Goal: Task Accomplishment & Management: Manage account settings

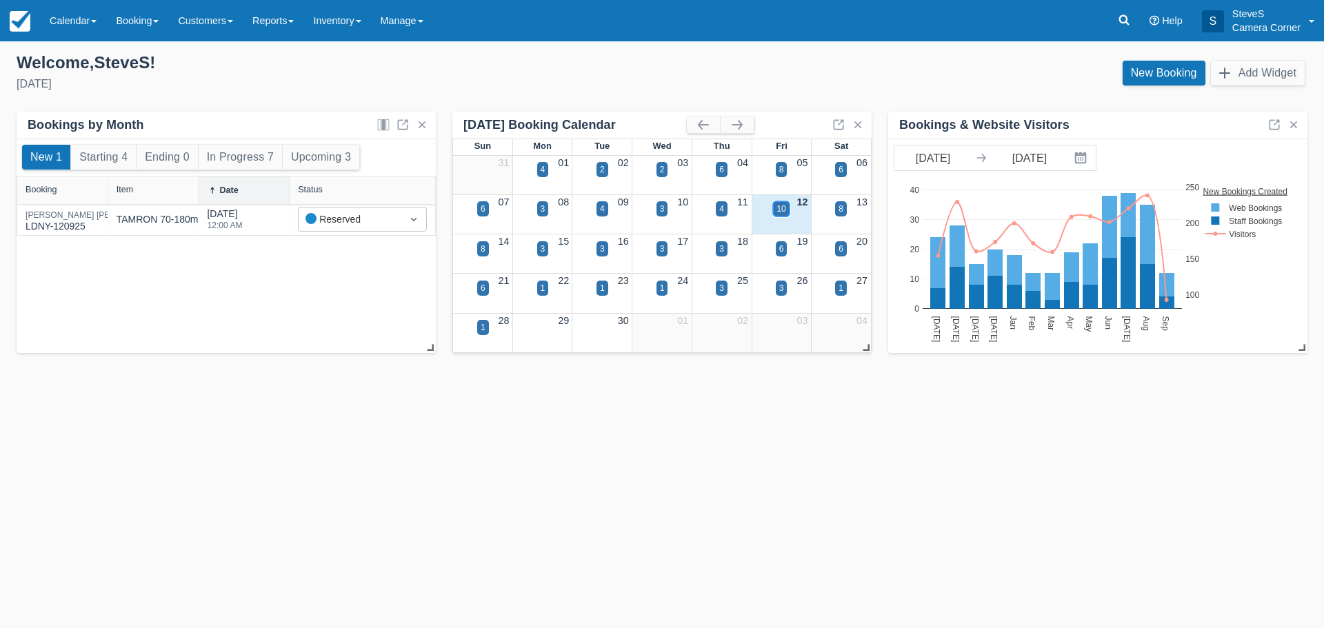
click at [778, 208] on div "10" at bounding box center [780, 209] width 9 height 12
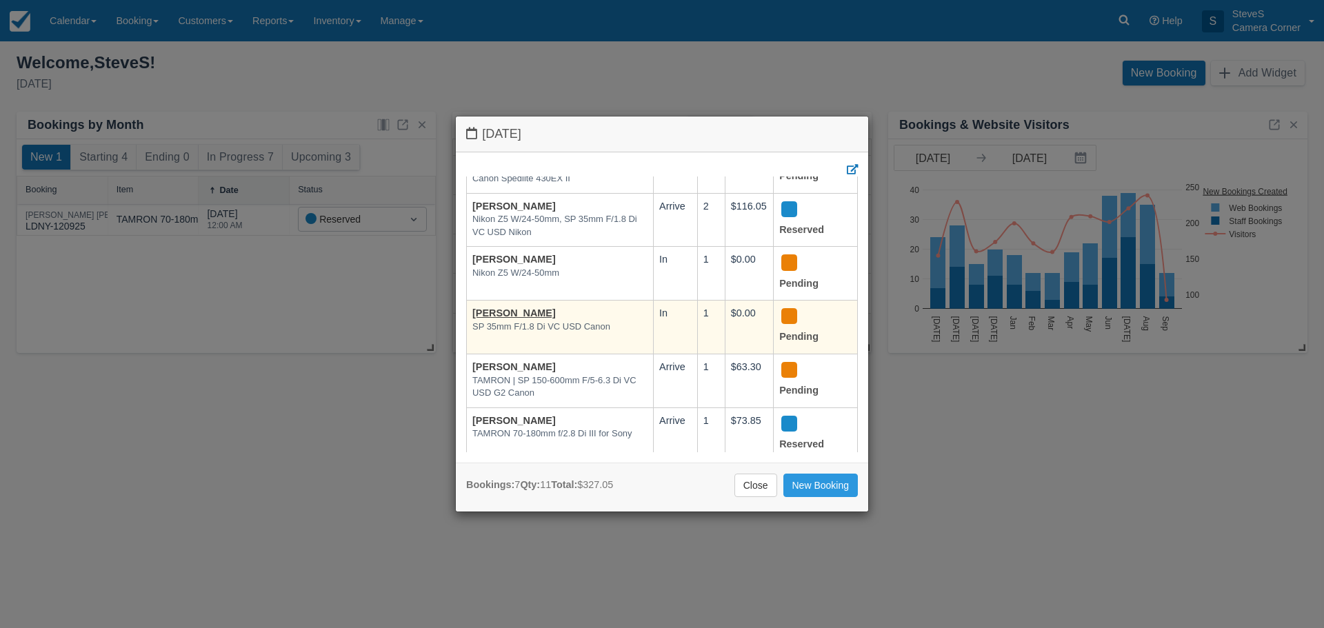
scroll to position [175, 0]
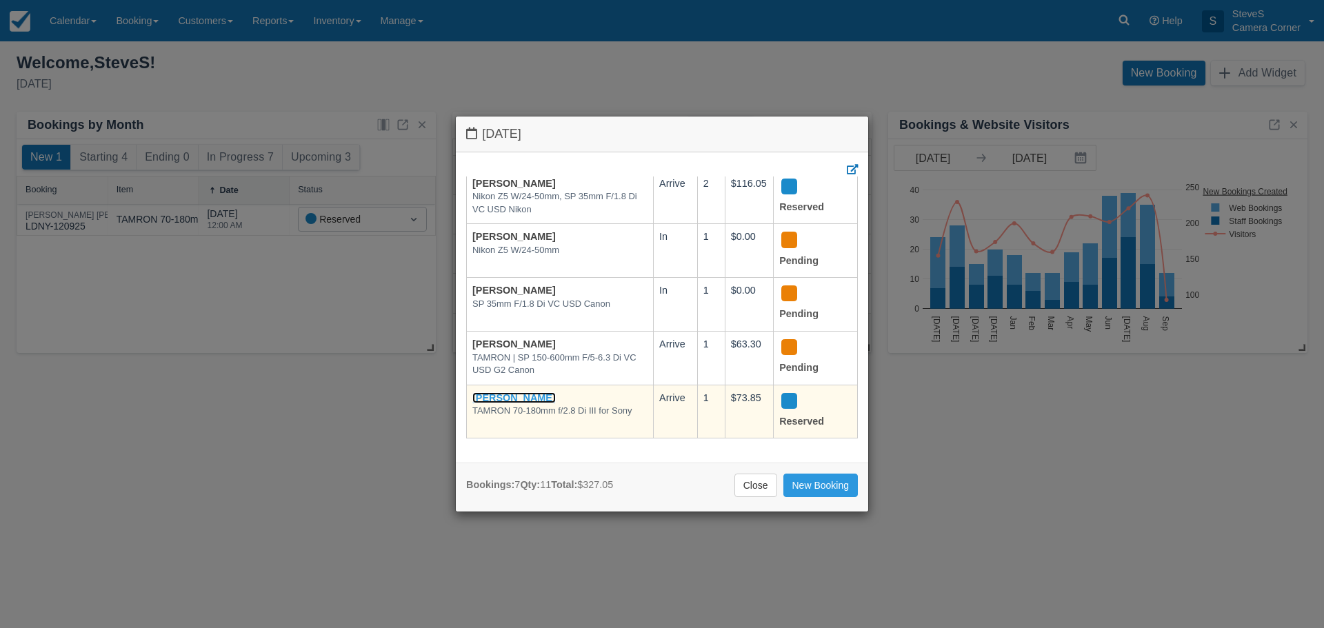
click at [494, 392] on link "[PERSON_NAME]" at bounding box center [513, 397] width 83 height 11
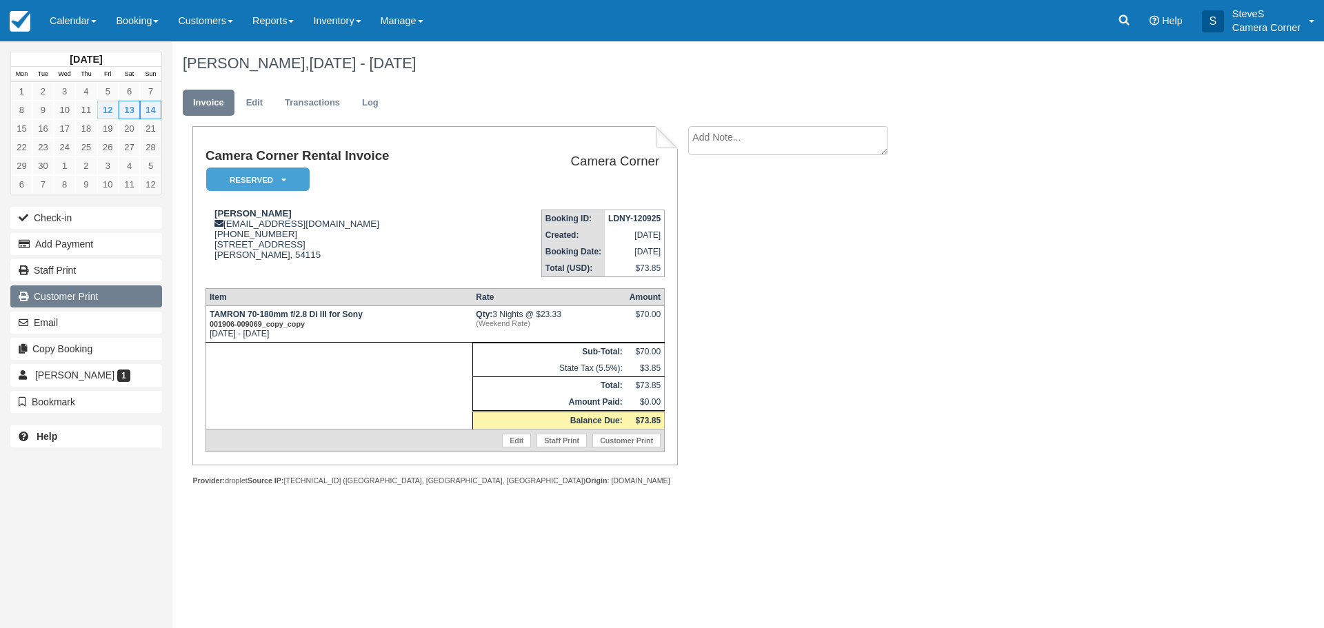
click at [97, 299] on link "Customer Print" at bounding box center [86, 296] width 152 height 22
click at [26, 28] on img at bounding box center [20, 21] width 21 height 21
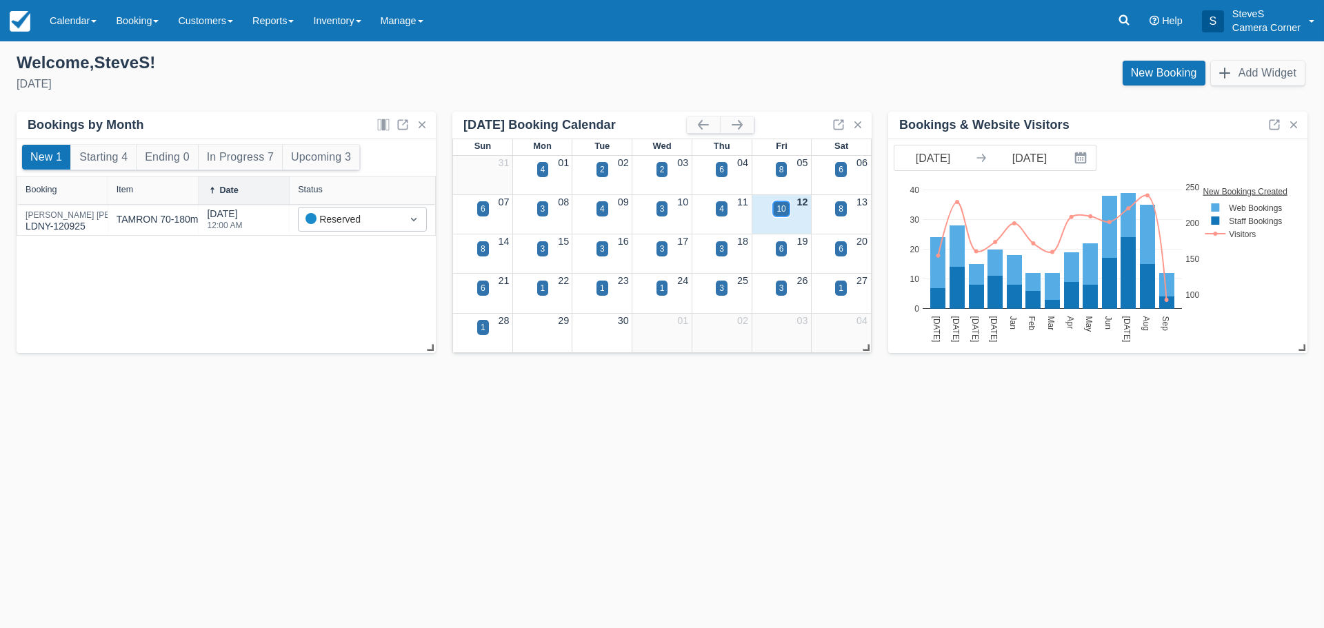
click at [775, 211] on div "10" at bounding box center [781, 208] width 16 height 15
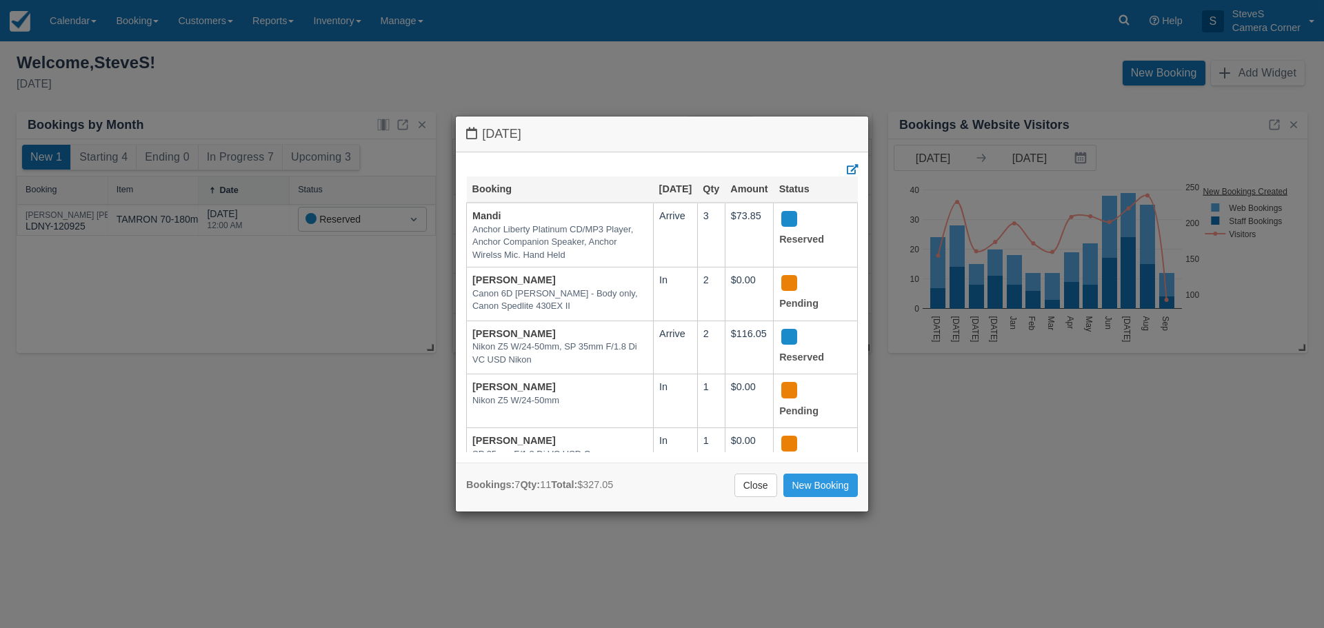
click at [381, 263] on div "Friday September 12 2025 Booking Sep 12 Qty Amount Status Mandi Anchor Liberty …" at bounding box center [662, 314] width 1324 height 628
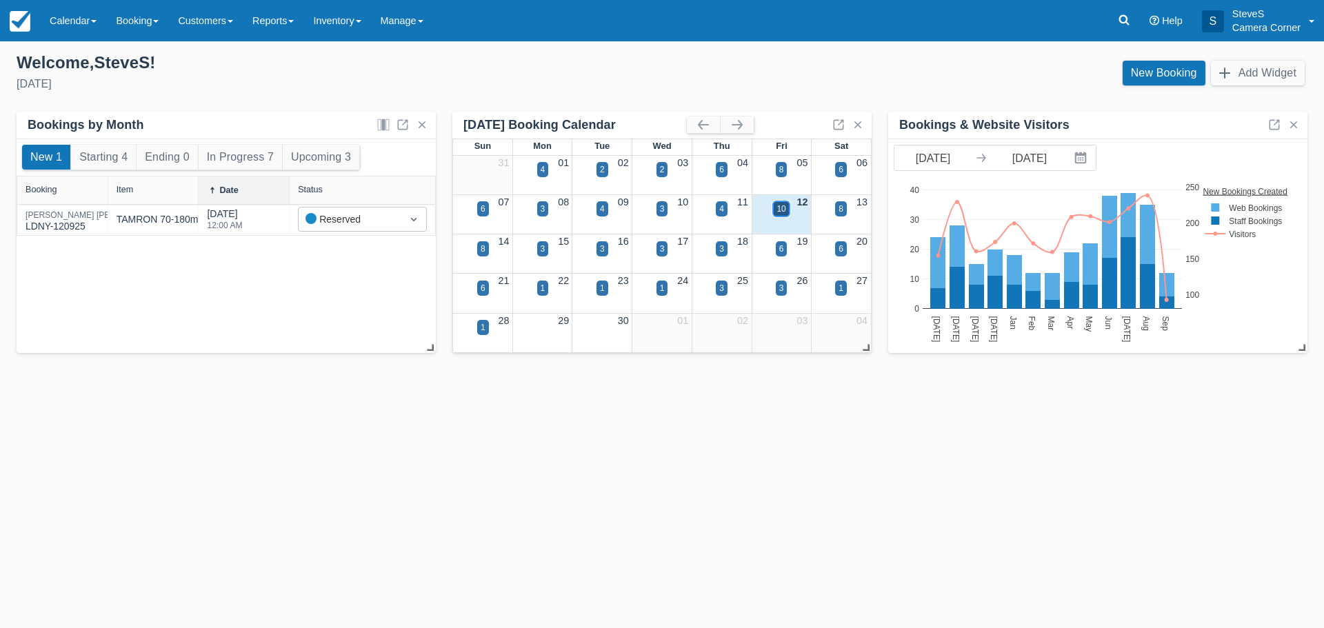
click at [782, 203] on div "10" at bounding box center [780, 209] width 9 height 12
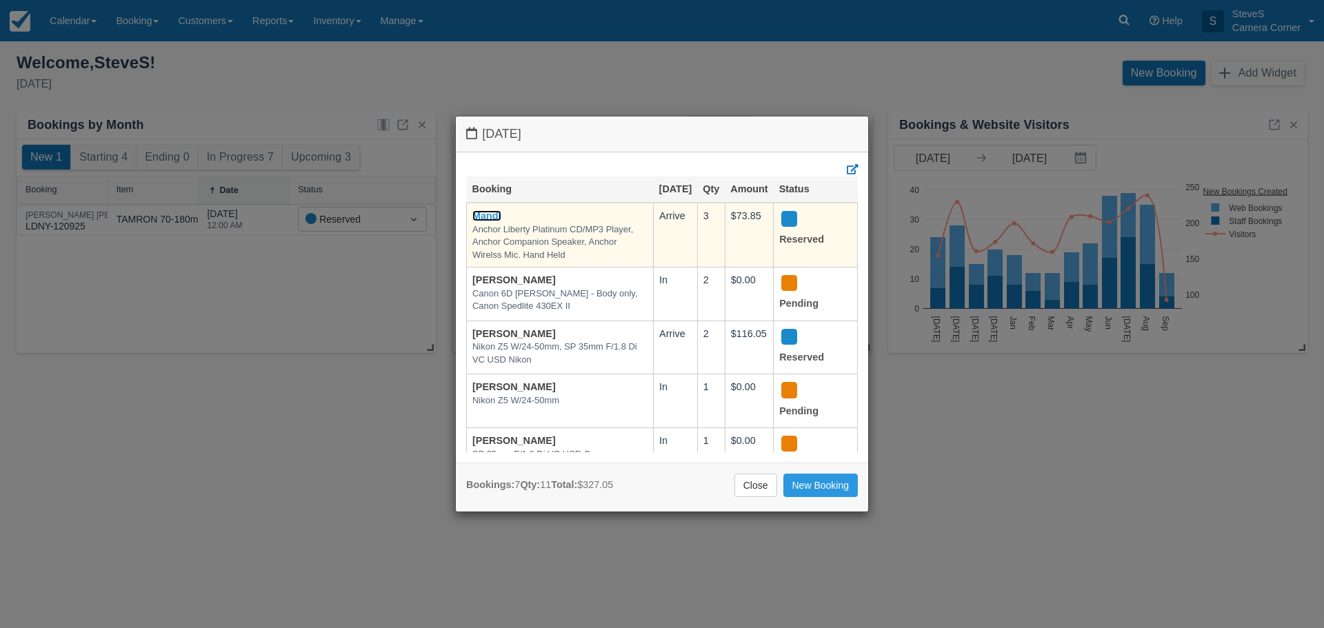
click at [494, 221] on link "Mandi" at bounding box center [486, 215] width 29 height 11
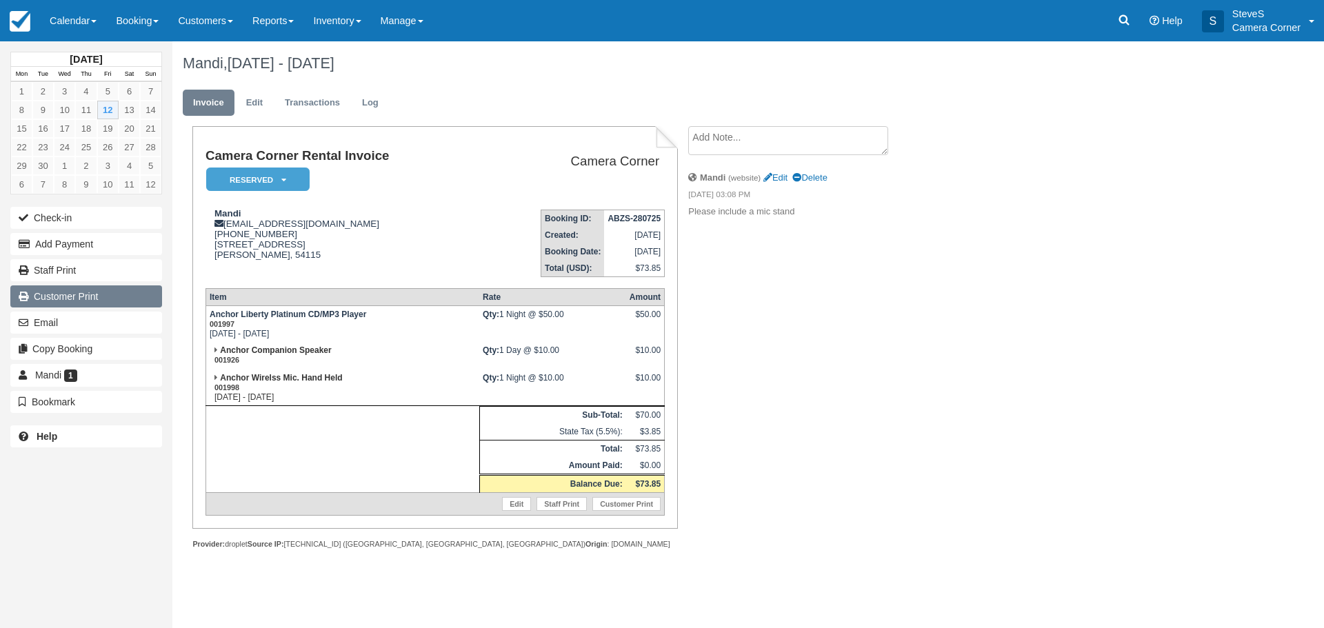
click at [77, 293] on link "Customer Print" at bounding box center [86, 296] width 152 height 22
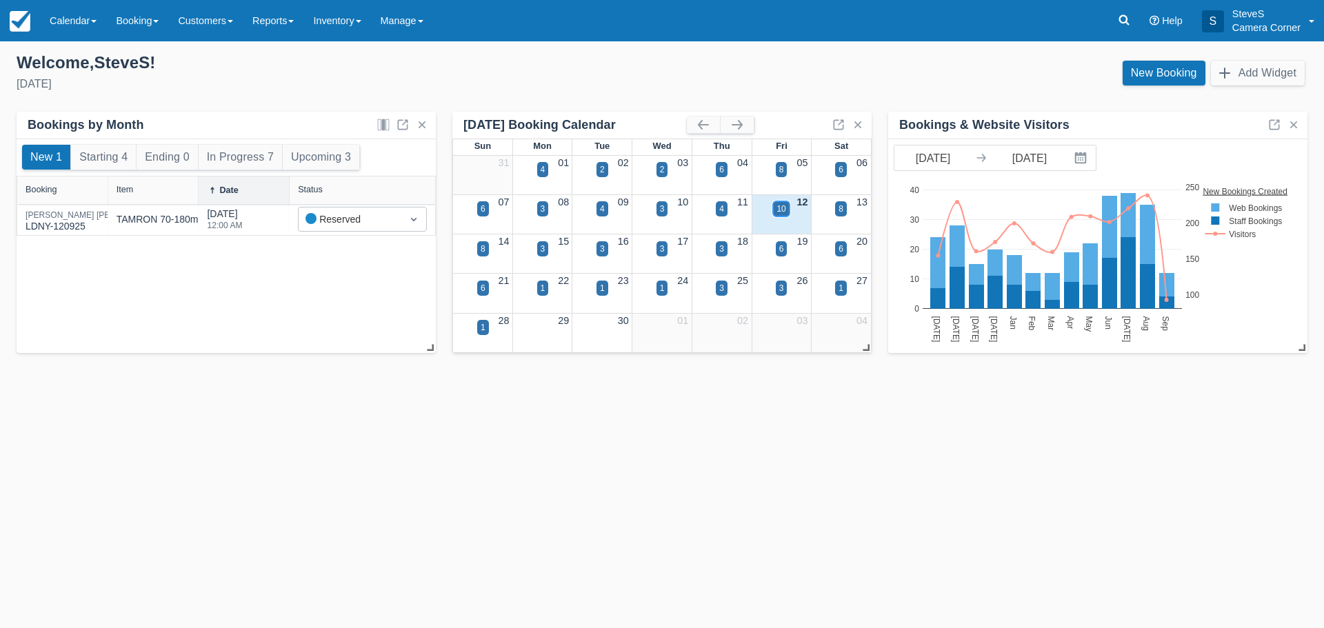
click at [780, 209] on div "10" at bounding box center [780, 209] width 9 height 12
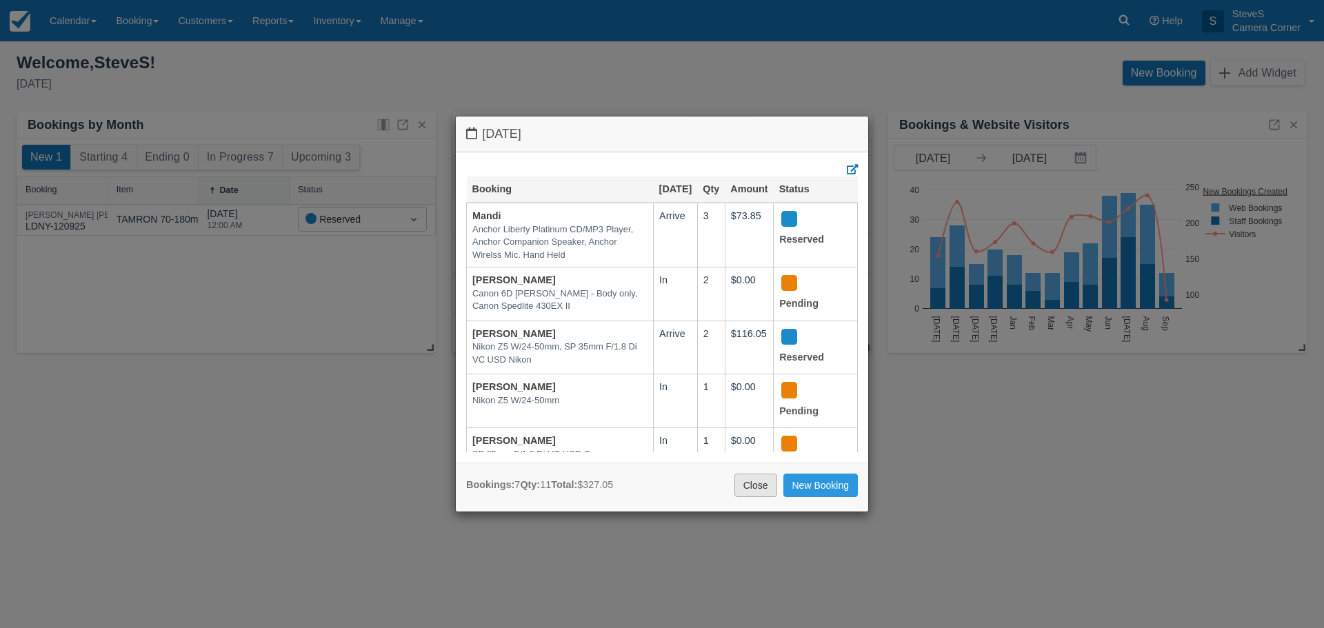
click at [753, 479] on link "Close" at bounding box center [755, 485] width 43 height 23
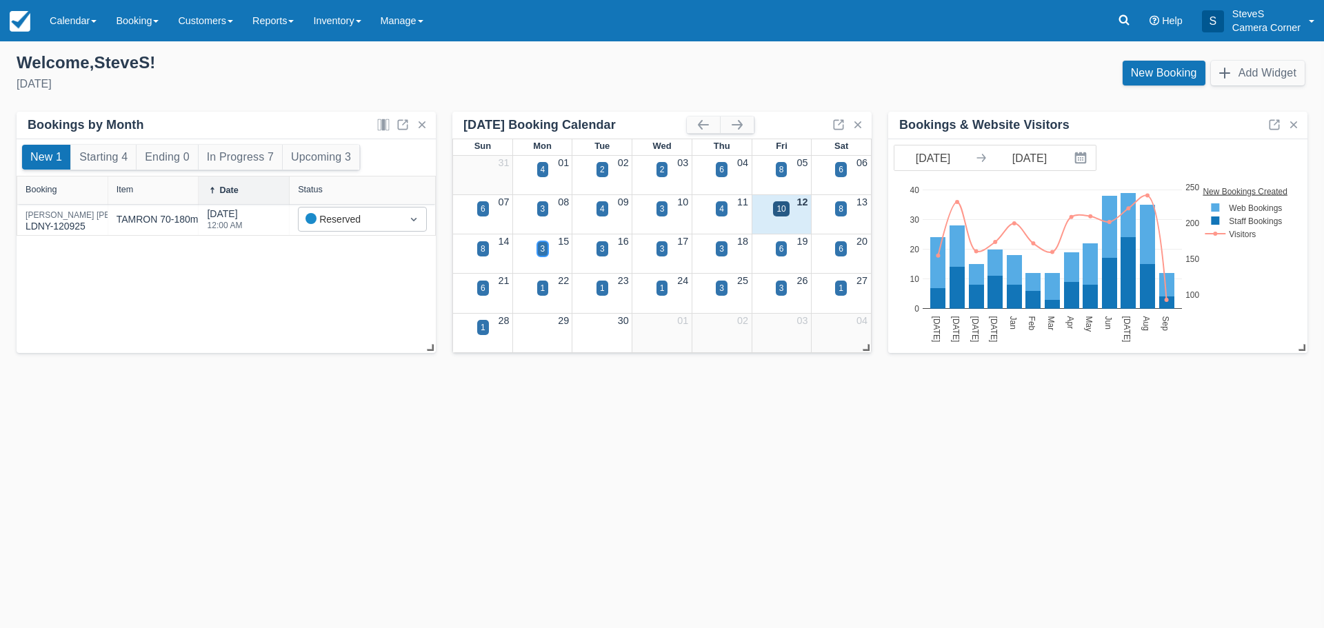
click at [541, 251] on div "3" at bounding box center [542, 249] width 5 height 12
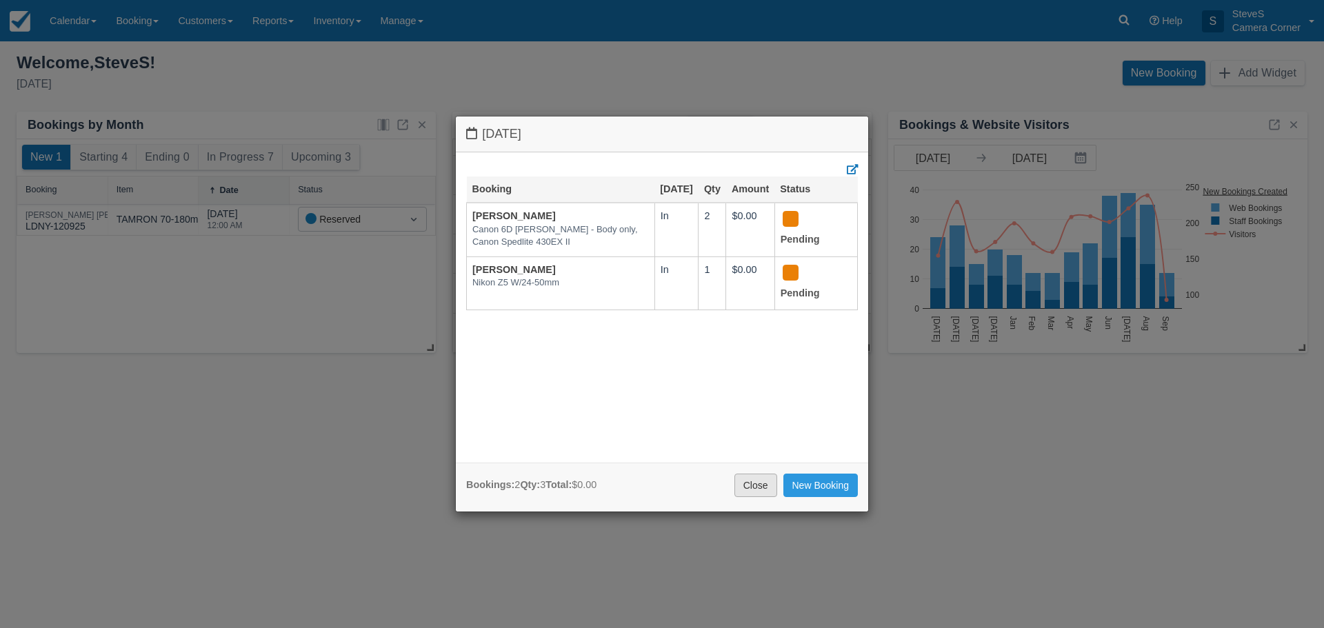
click at [756, 487] on link "Close" at bounding box center [755, 485] width 43 height 23
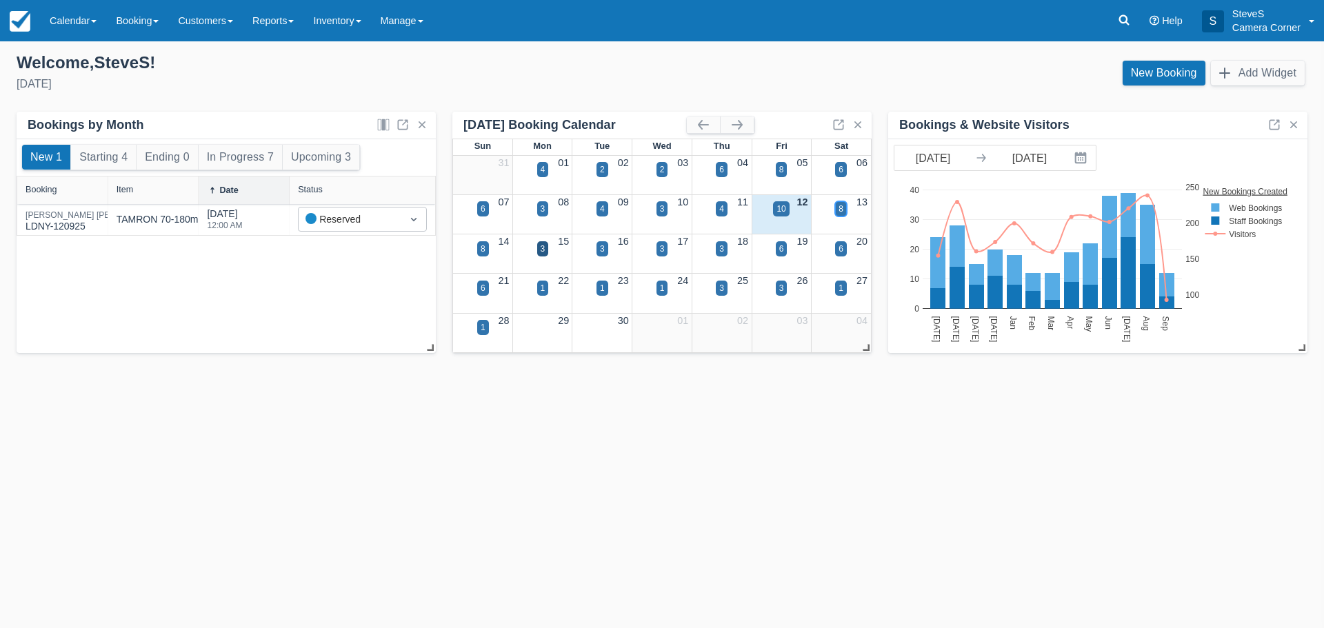
click at [842, 208] on div "8" at bounding box center [840, 209] width 5 height 12
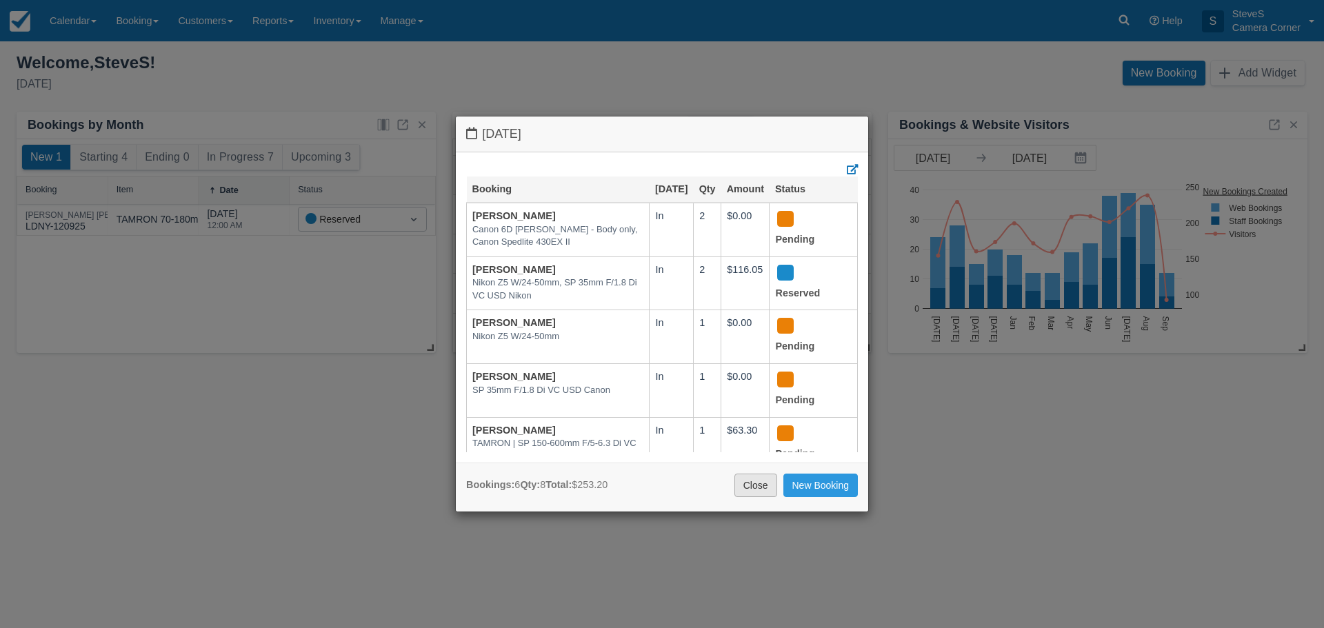
click at [750, 481] on link "Close" at bounding box center [755, 485] width 43 height 23
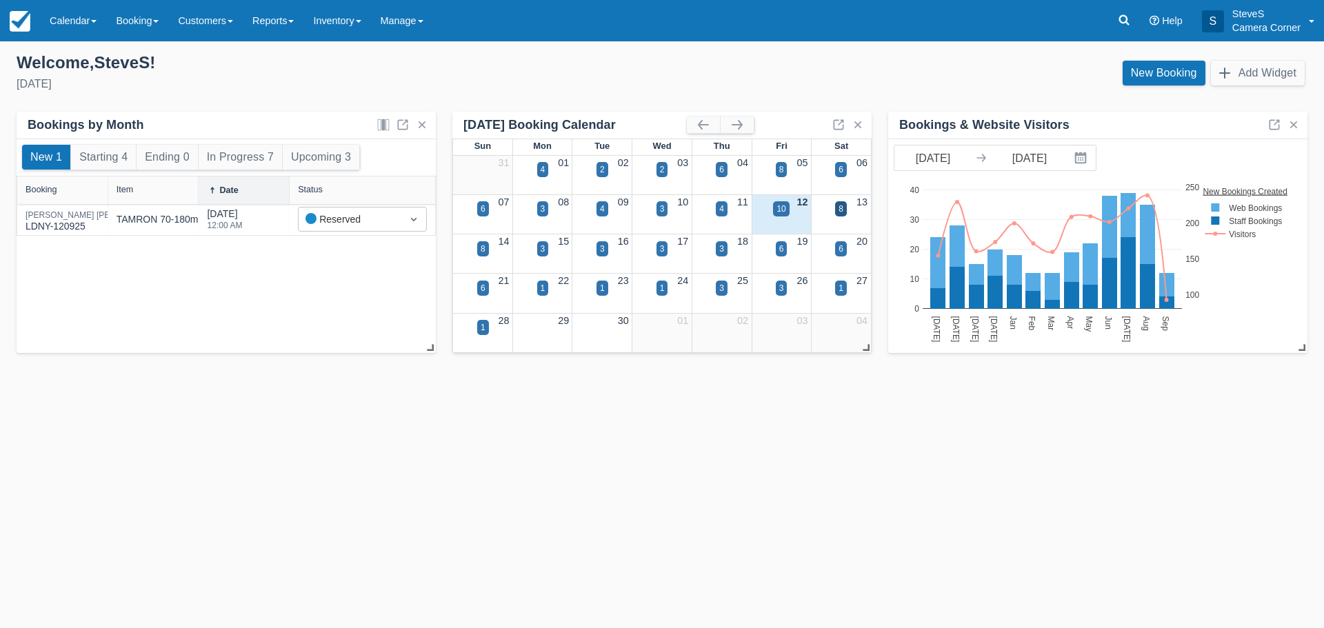
click at [590, 471] on div "Templates help to speed up your product set-up, so you can start taking booking…" at bounding box center [662, 334] width 1324 height 587
click at [19, 20] on img at bounding box center [20, 21] width 21 height 21
click at [776, 205] on div "10" at bounding box center [781, 208] width 16 height 15
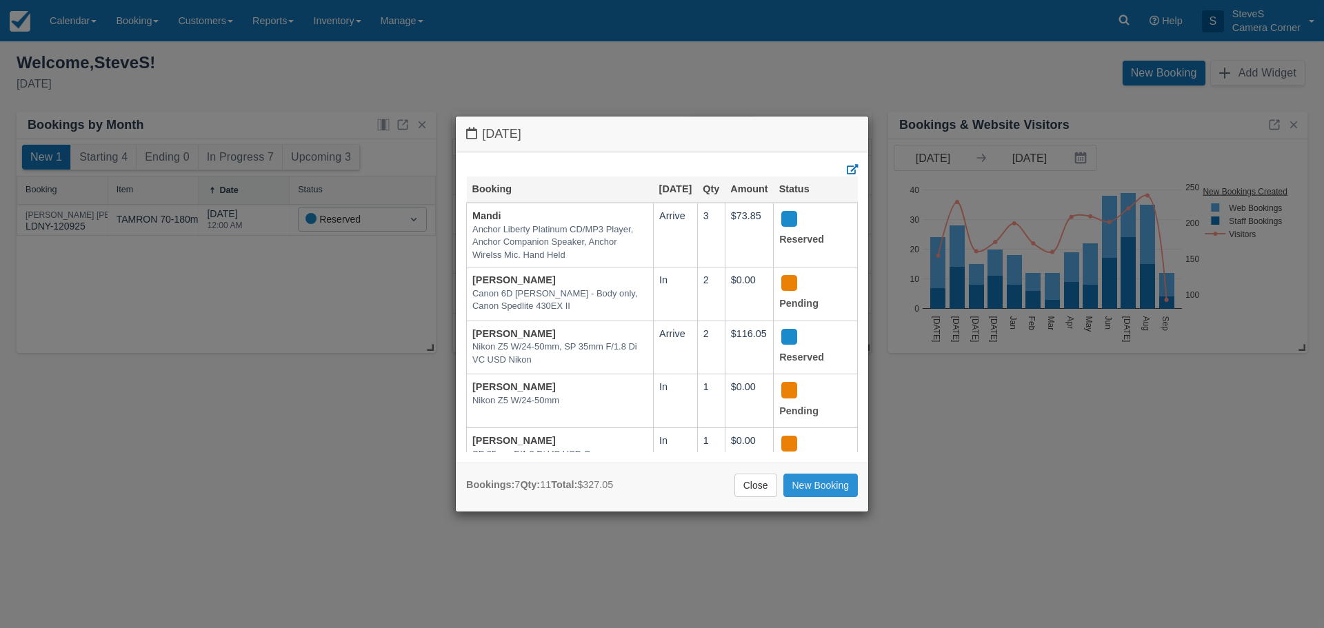
click at [827, 485] on link "New Booking" at bounding box center [820, 485] width 75 height 23
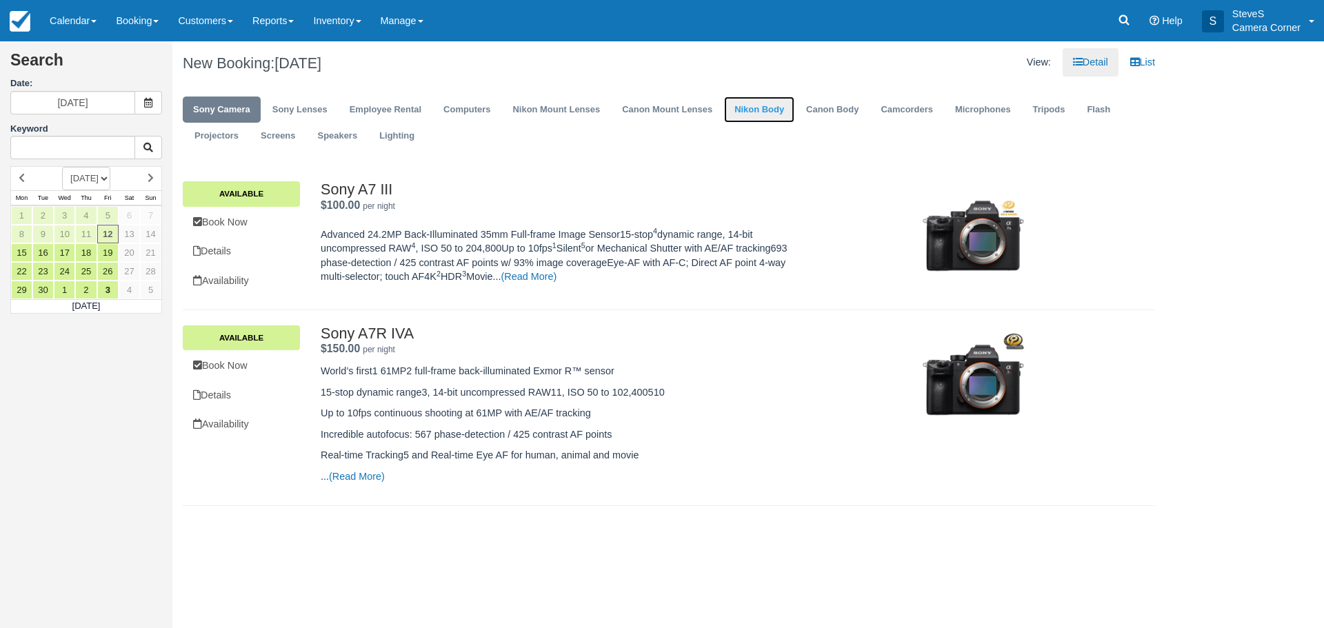
click at [756, 110] on link "Nikon Body" at bounding box center [759, 110] width 70 height 27
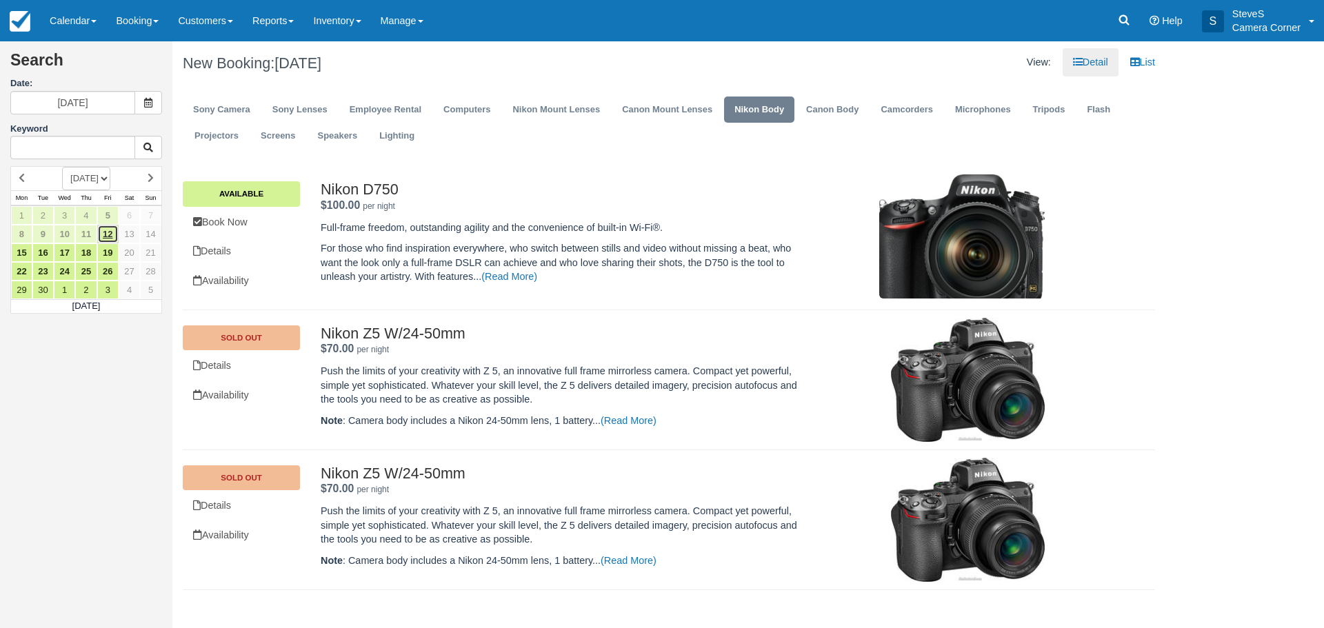
click at [103, 228] on link "12" at bounding box center [107, 234] width 21 height 19
click at [18, 20] on img at bounding box center [20, 21] width 21 height 21
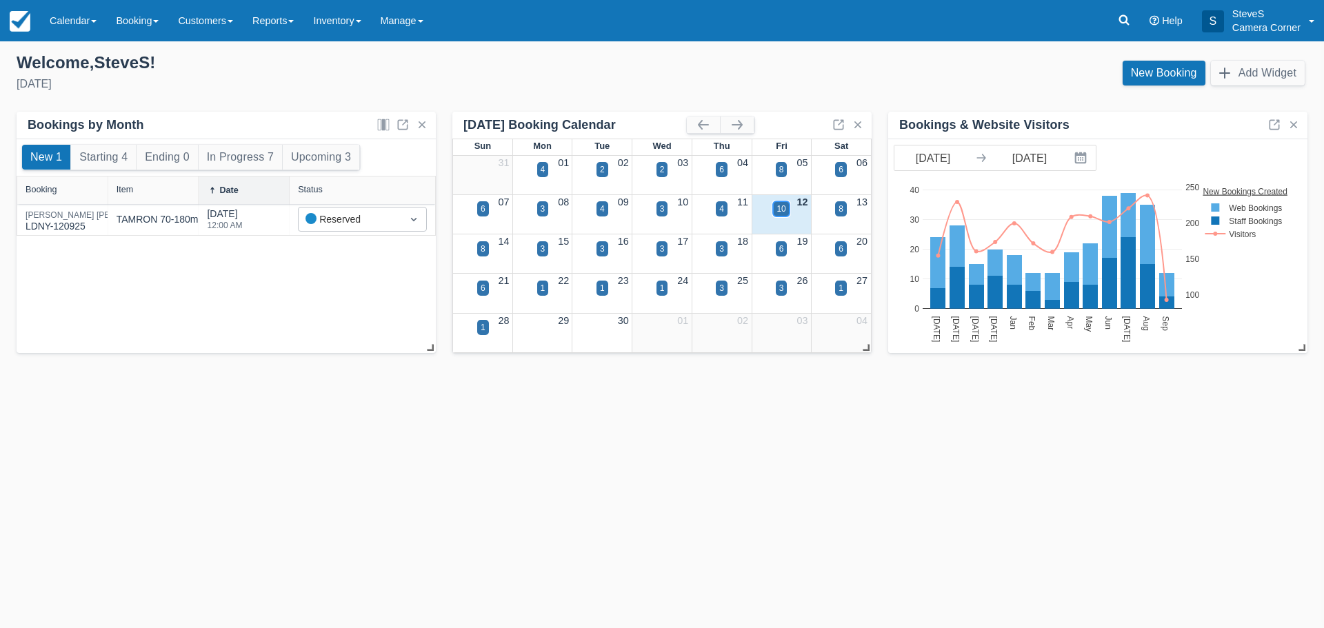
click at [778, 208] on div "10" at bounding box center [780, 209] width 9 height 12
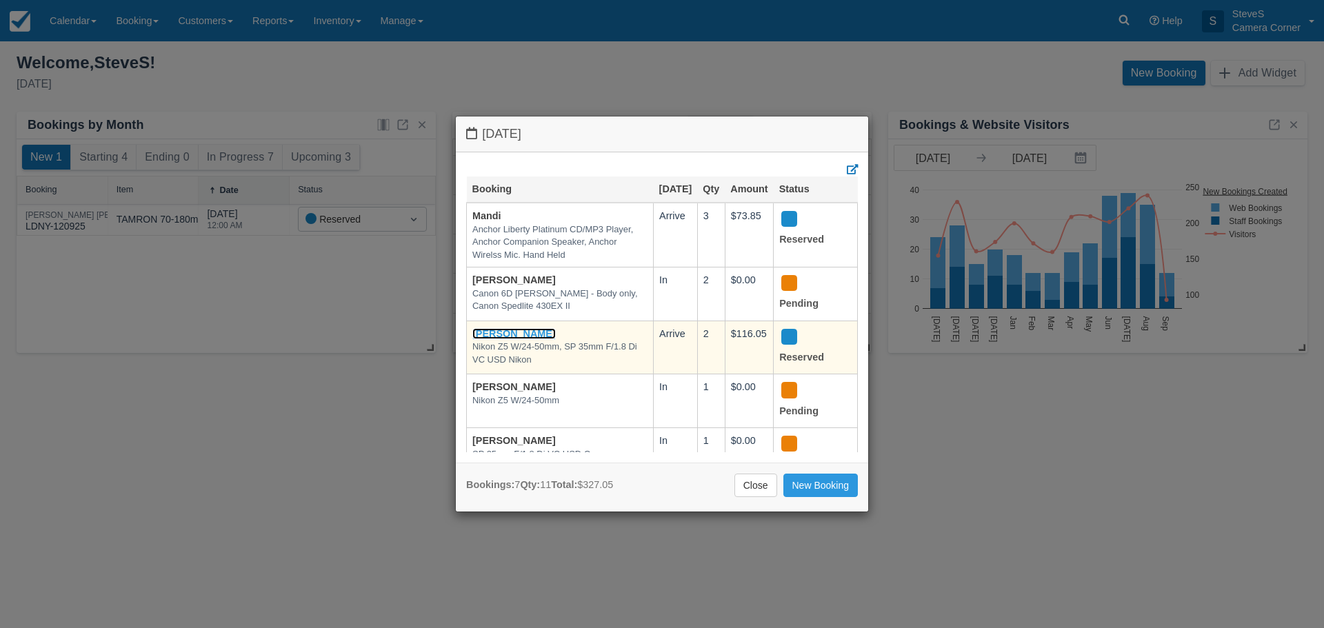
click at [556, 339] on link "[PERSON_NAME]" at bounding box center [513, 333] width 83 height 11
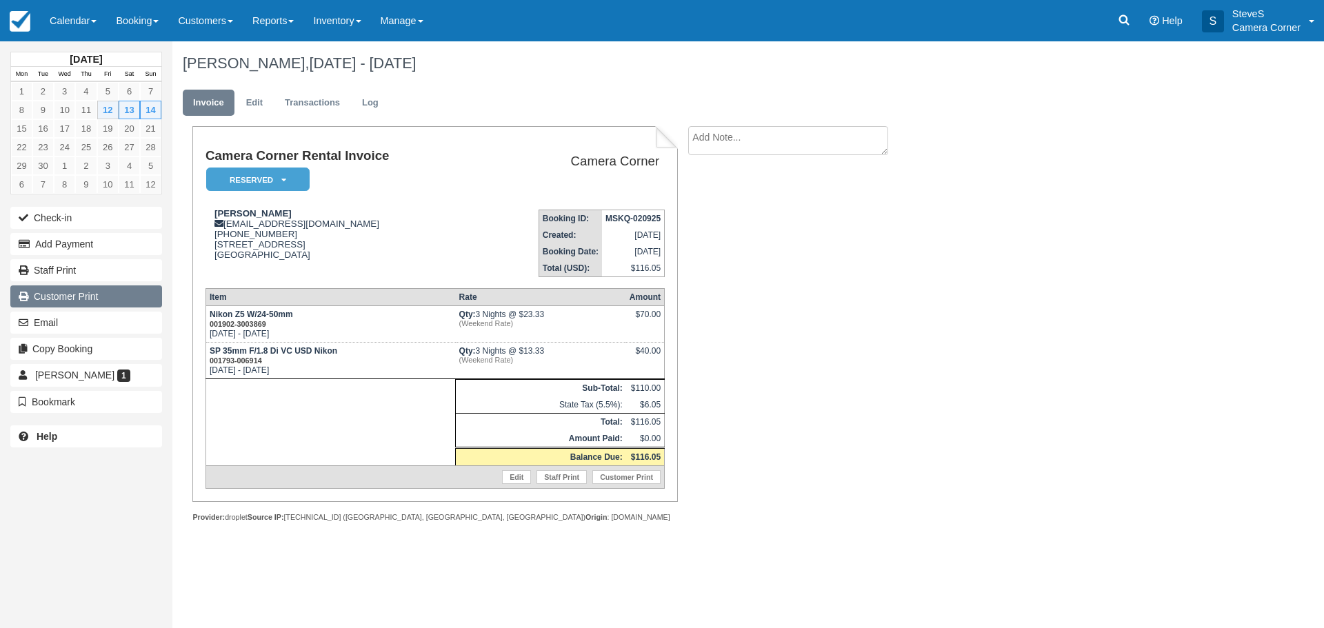
click at [101, 290] on link "Customer Print" at bounding box center [86, 296] width 152 height 22
click at [23, 23] on img at bounding box center [20, 21] width 21 height 21
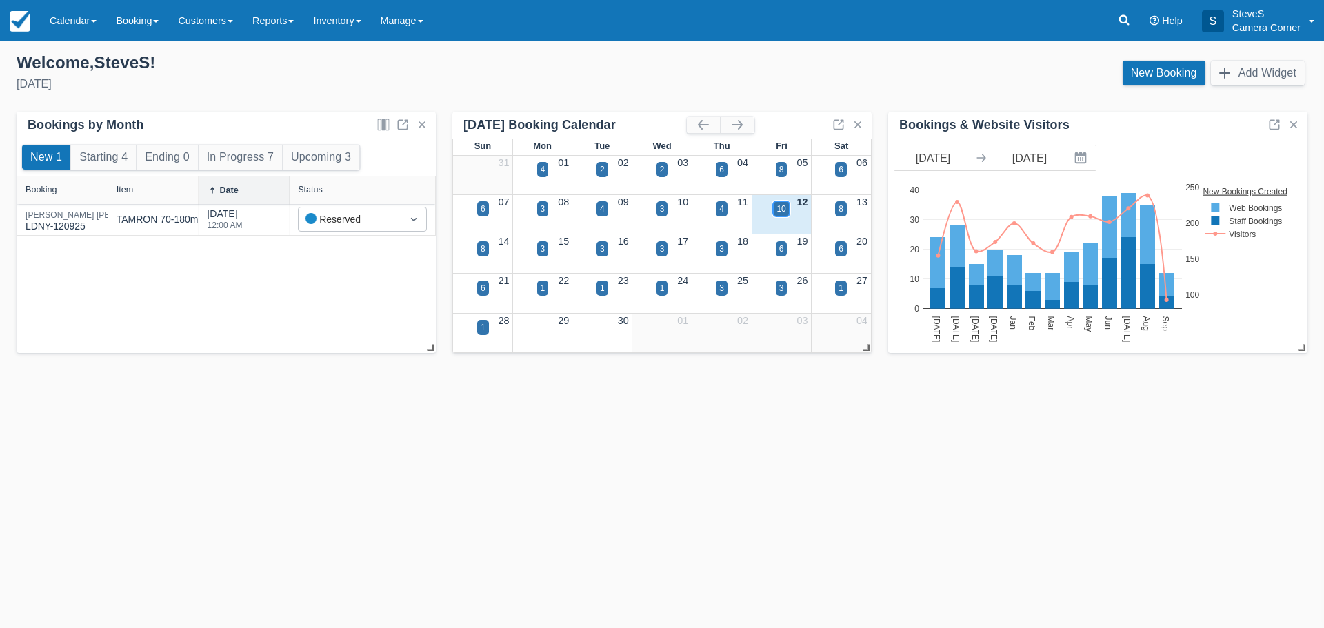
click at [787, 208] on div "10" at bounding box center [781, 208] width 16 height 15
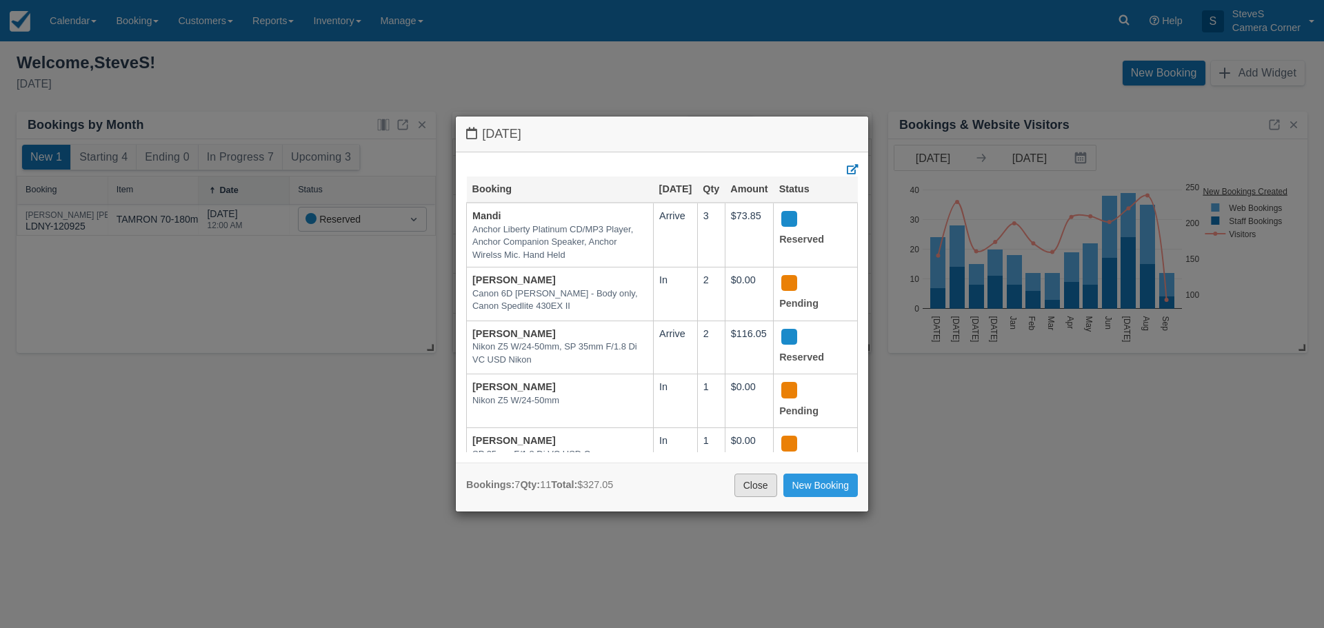
click at [749, 485] on link "Close" at bounding box center [755, 485] width 43 height 23
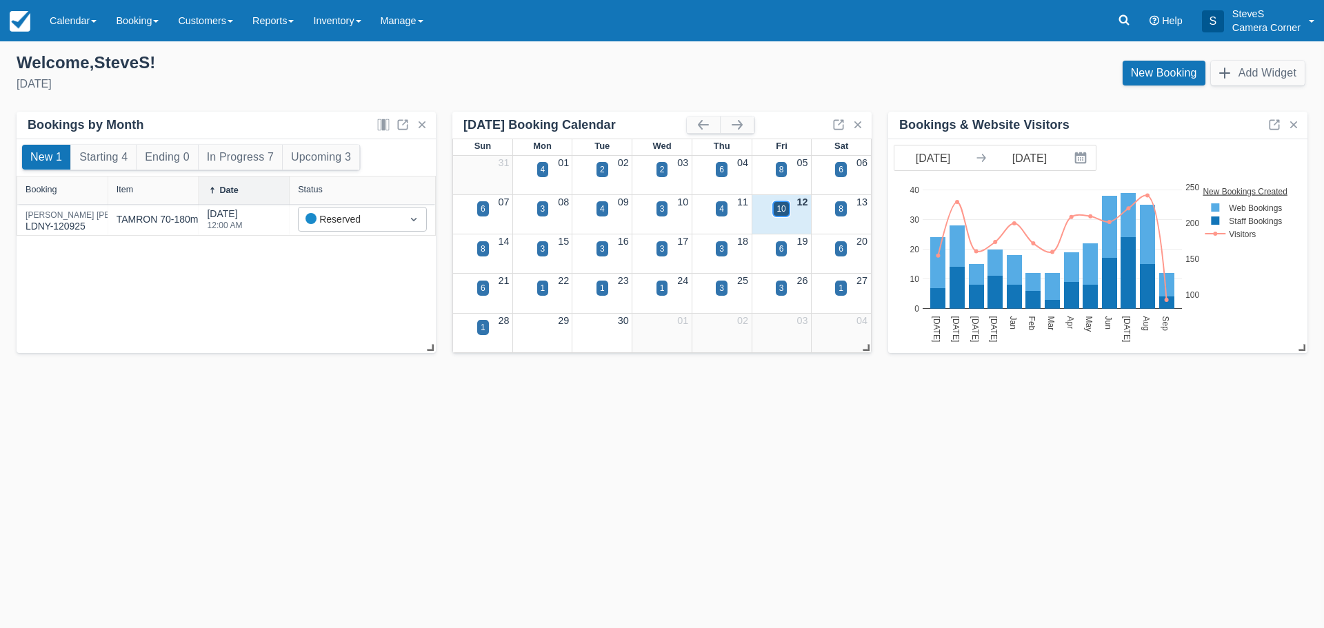
click at [778, 208] on div "10" at bounding box center [780, 209] width 9 height 12
click at [778, 208] on body "Menu Calendar Customer Inventory Month Week Day Booking Daily Manifest Daily Li…" at bounding box center [662, 314] width 1324 height 628
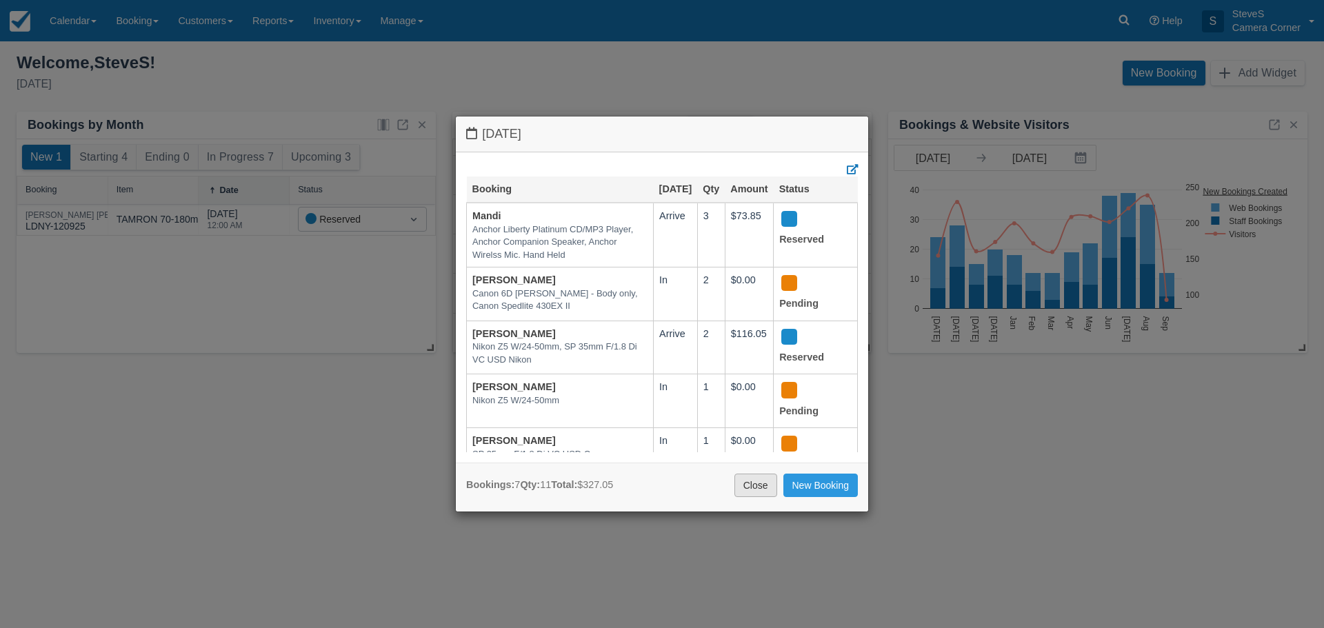
click at [751, 487] on link "Close" at bounding box center [755, 485] width 43 height 23
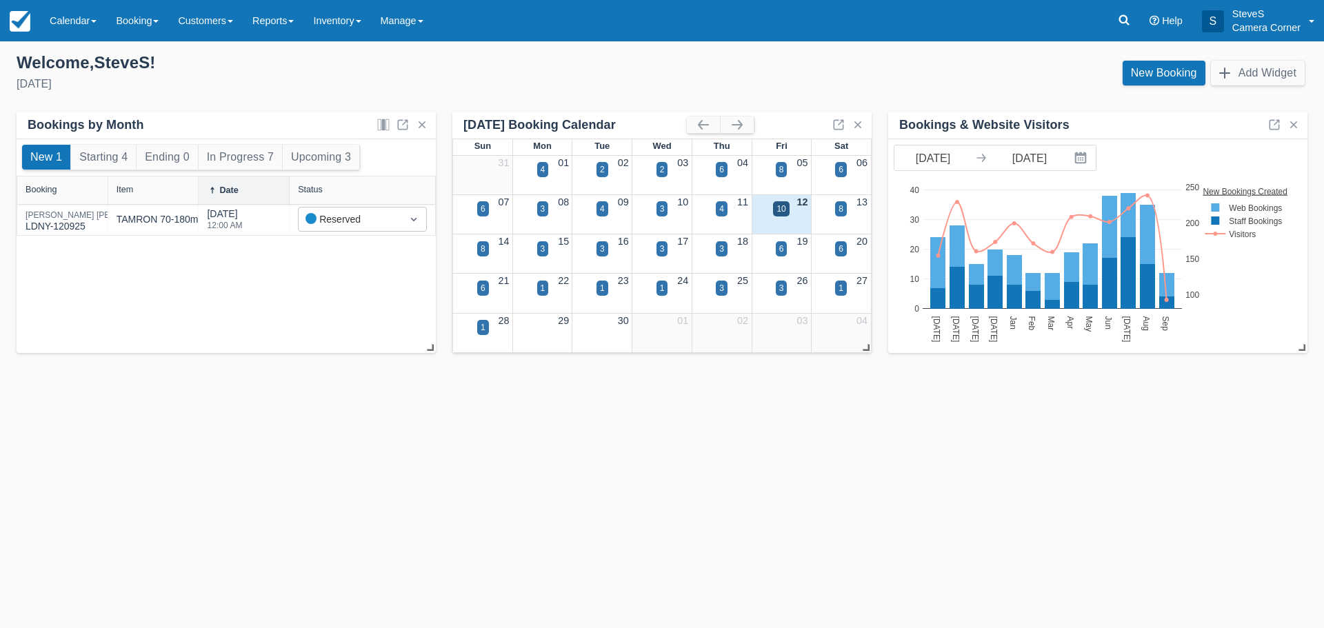
click at [129, 447] on div "Templates help to speed up your product set-up, so you can start taking booking…" at bounding box center [662, 334] width 1324 height 587
